Goal: Find specific page/section: Find specific page/section

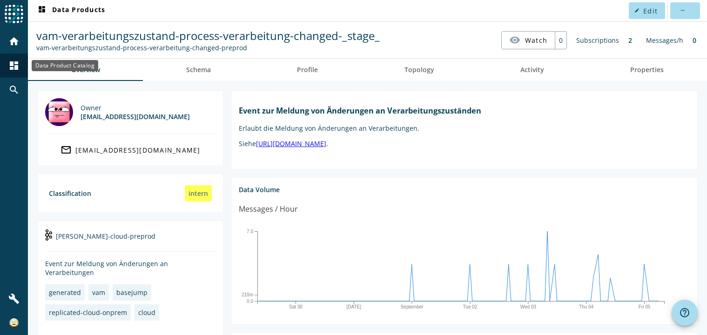
click at [13, 65] on mat-icon "dashboard" at bounding box center [13, 65] width 11 height 11
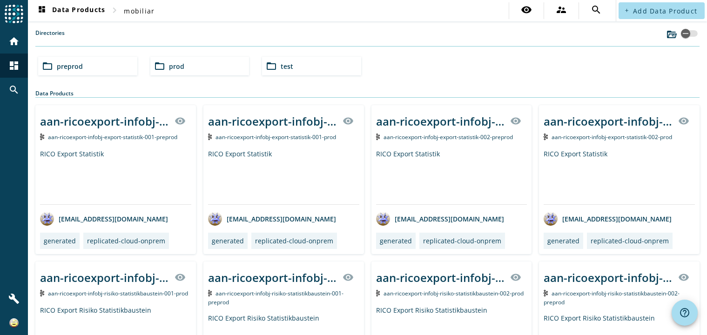
click at [181, 68] on span "prod" at bounding box center [176, 66] width 15 height 9
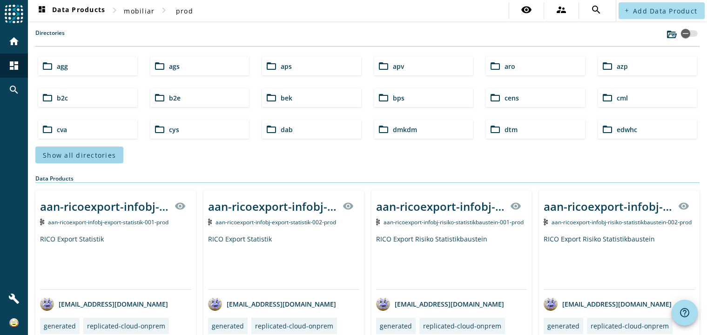
click at [99, 155] on span "Show all directories" at bounding box center [79, 155] width 73 height 9
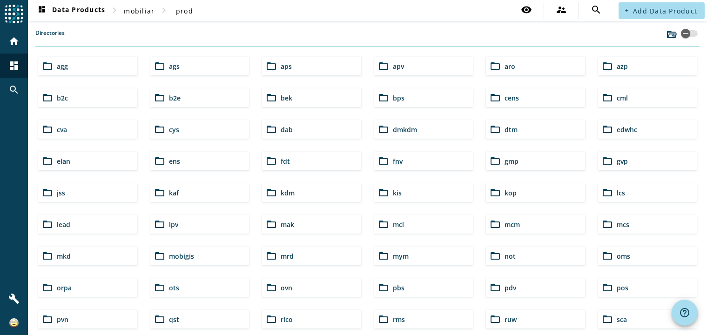
scroll to position [279, 0]
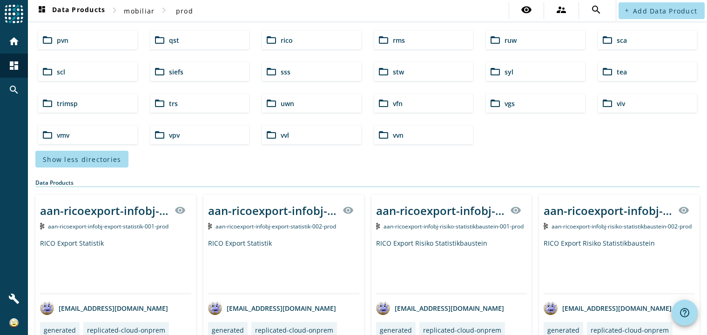
click at [184, 133] on div "folder_open vpv" at bounding box center [199, 135] width 99 height 19
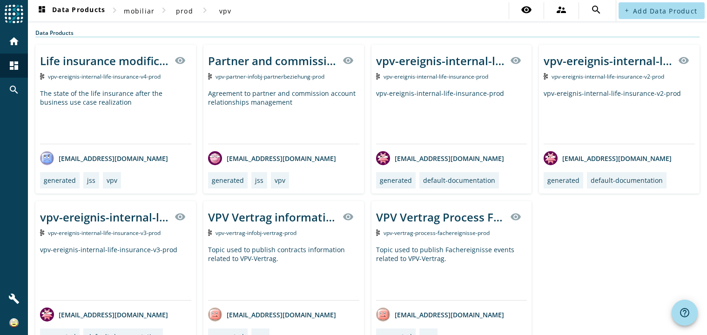
drag, startPoint x: 270, startPoint y: 219, endPoint x: 250, endPoint y: 237, distance: 27.1
click at [250, 237] on span "vpv-vertrag-infobj-vertrag-prod" at bounding box center [256, 233] width 81 height 8
click at [427, 219] on div "VPV Vertrag Process Fachereignisse" at bounding box center [440, 217] width 129 height 15
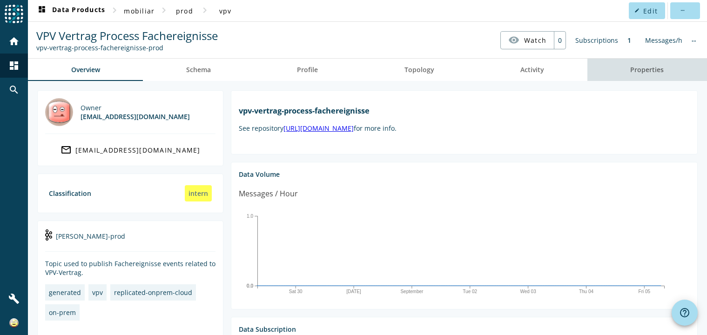
click at [650, 73] on span "Properties" at bounding box center [648, 70] width 34 height 7
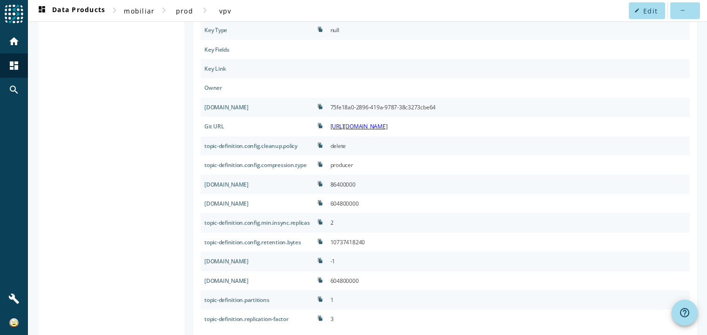
scroll to position [266, 0]
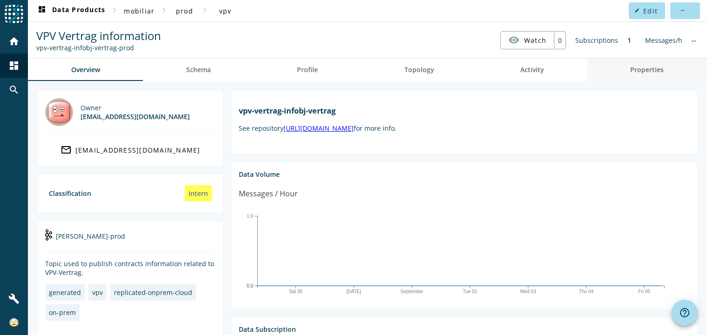
click at [633, 67] on span "Properties" at bounding box center [648, 70] width 34 height 7
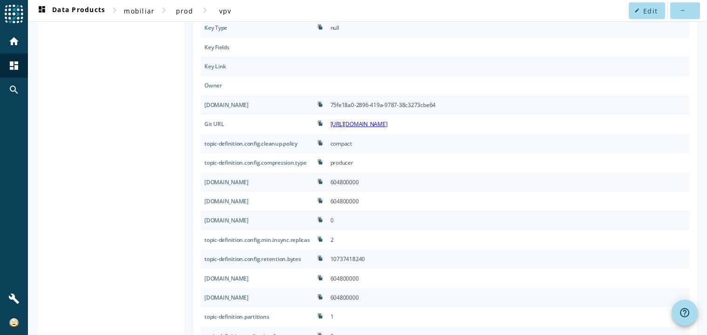
scroll to position [285, 0]
